Goal: Navigation & Orientation: Find specific page/section

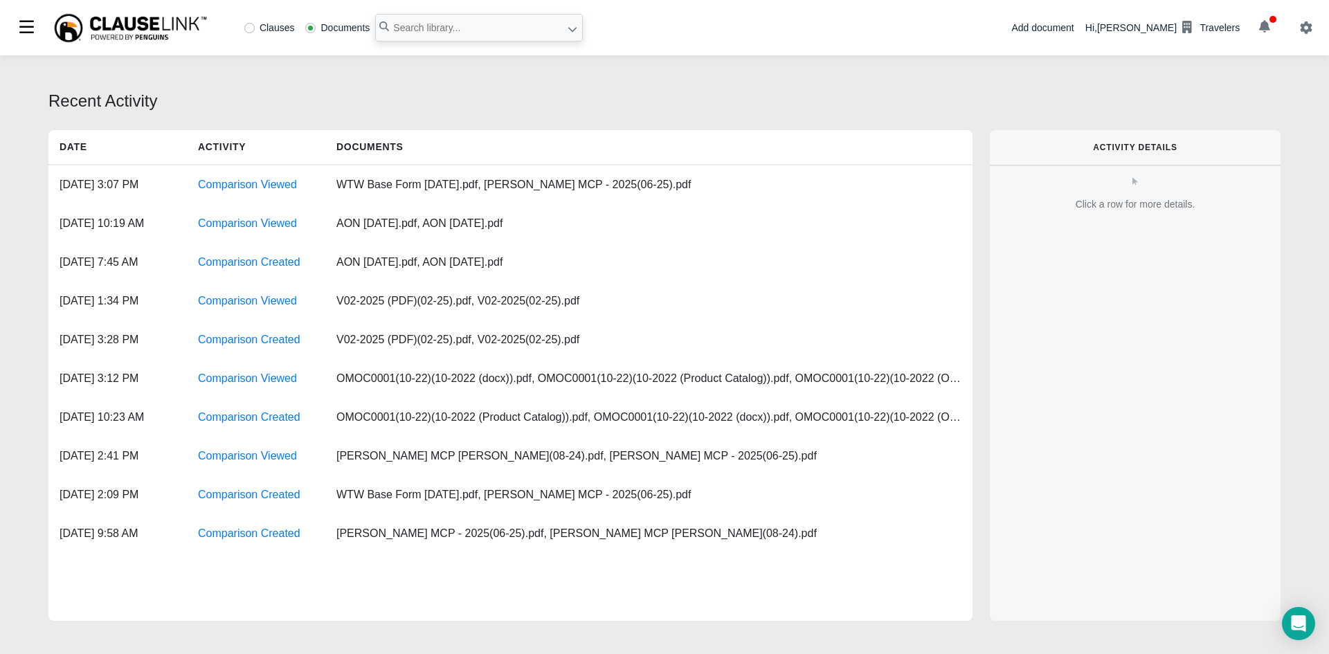
click at [1272, 26] on button "button" at bounding box center [1264, 28] width 38 height 24
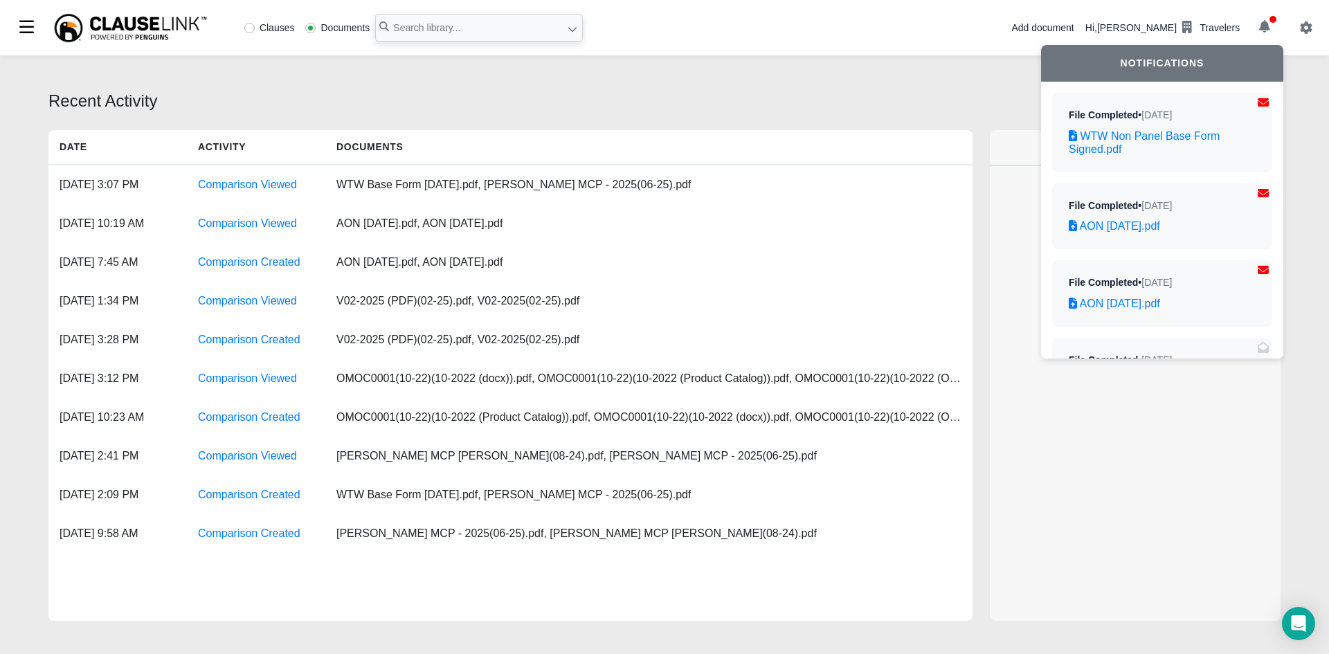
click at [754, 105] on div "Recent Activity" at bounding box center [664, 101] width 1232 height 25
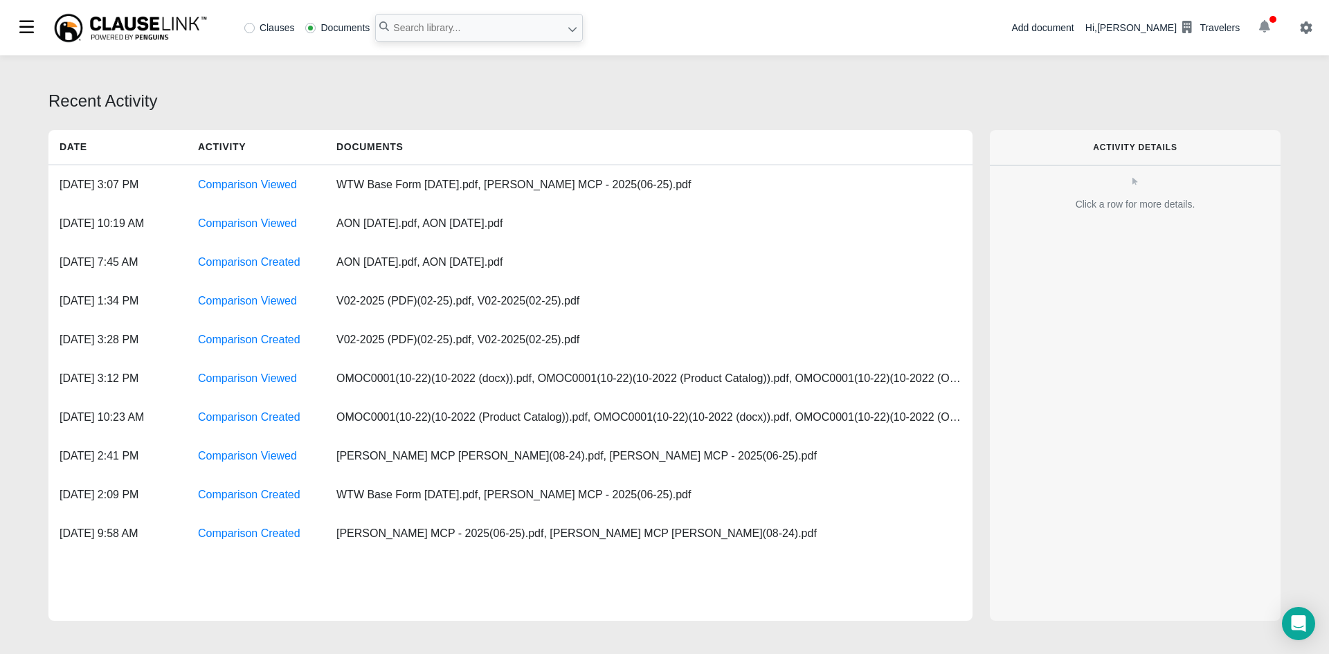
click at [1266, 26] on icon "button" at bounding box center [1264, 26] width 11 height 12
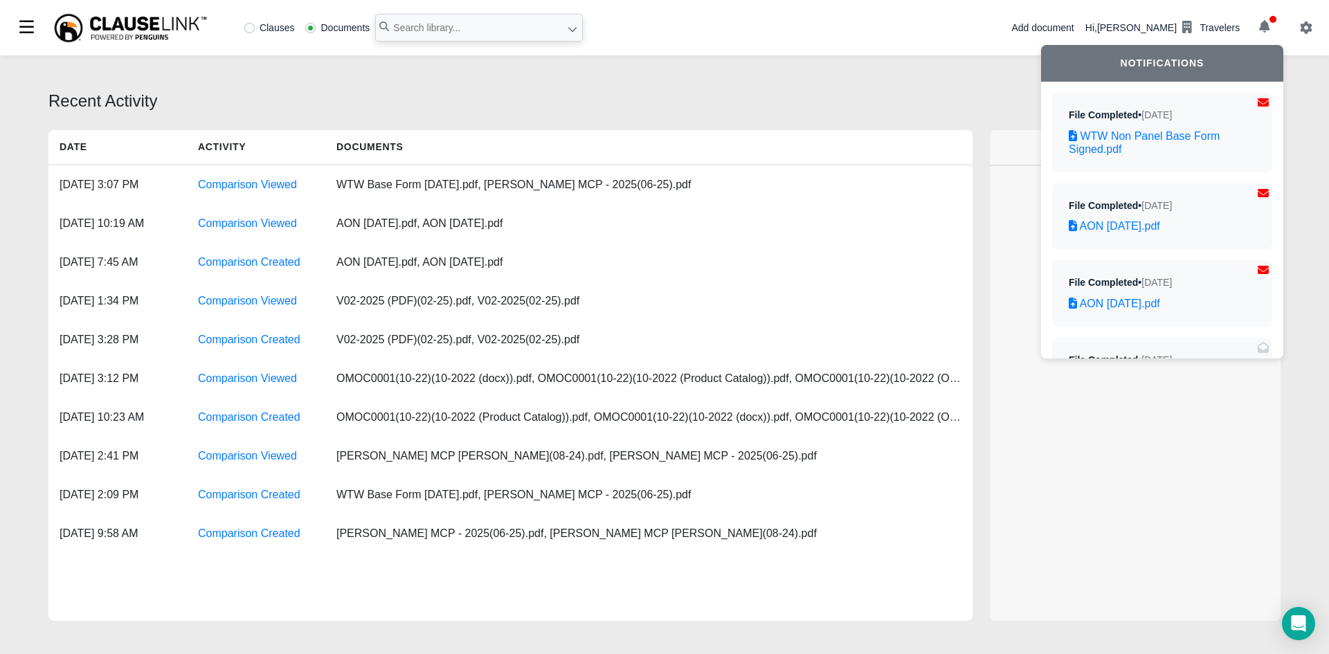
click at [809, 81] on div "Recent Activity Date Activity Documents Sep 23, 2025, 3:07 PM Comparison Viewed…" at bounding box center [664, 356] width 1329 height 603
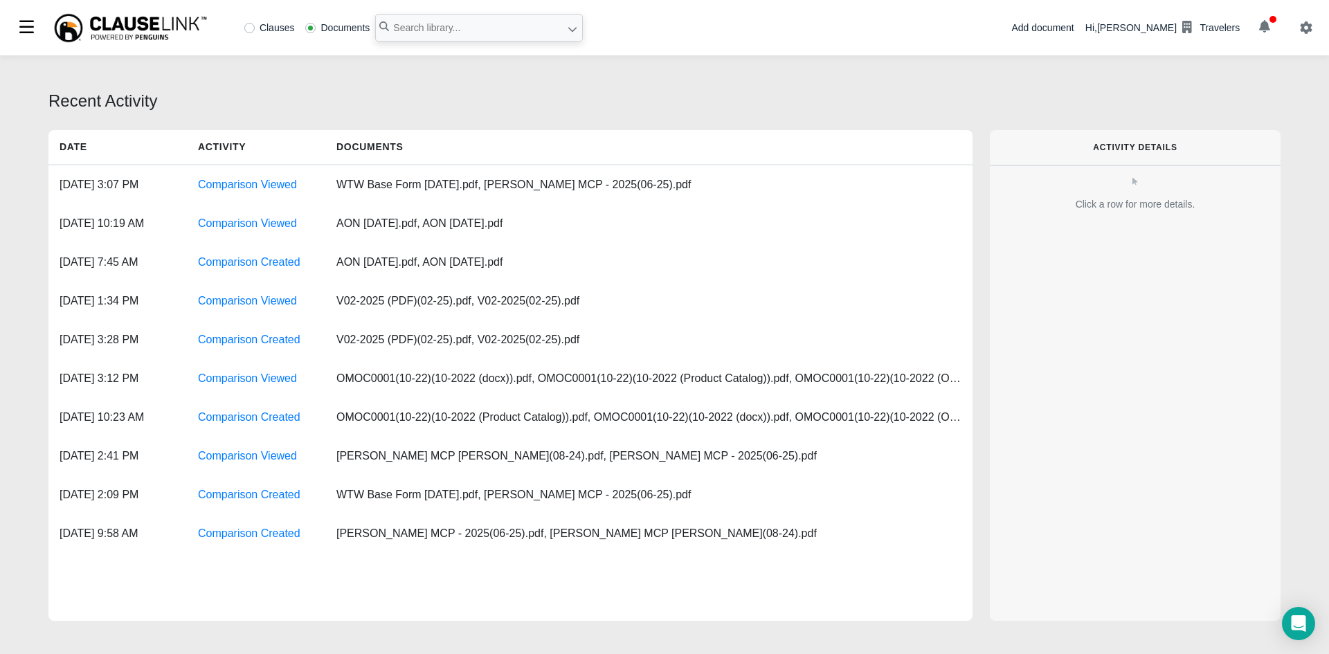
click at [96, 24] on img at bounding box center [131, 27] width 156 height 31
